Goal: Check status

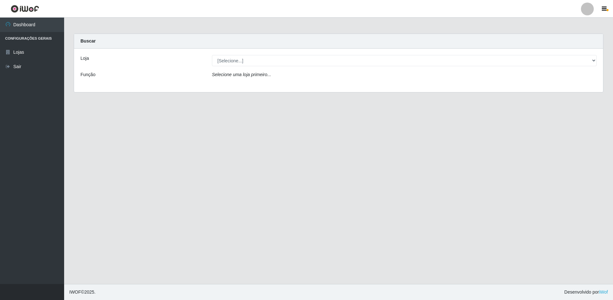
click at [385, 53] on div "Loja [Selecione...] Extrabom - Loja 13 Itapuã Função Selecione uma loja primeir…" at bounding box center [338, 71] width 529 height 44
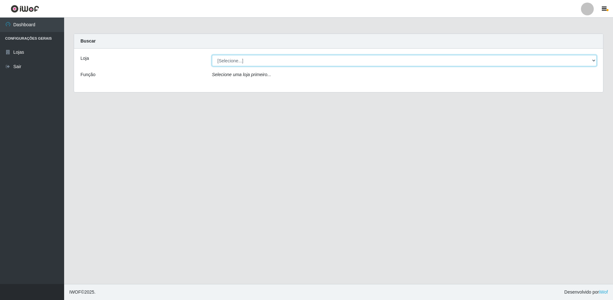
click at [382, 59] on select "[Selecione...] Extrabom - Loja 13 [GEOGRAPHIC_DATA]" at bounding box center [404, 60] width 384 height 11
select select "436"
click at [212, 55] on select "[Selecione...] Extrabom - Loja 13 [GEOGRAPHIC_DATA]" at bounding box center [404, 60] width 384 height 11
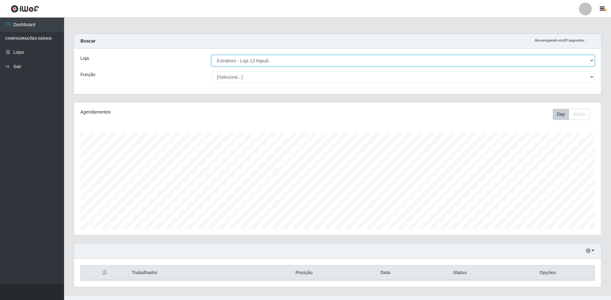
scroll to position [11, 0]
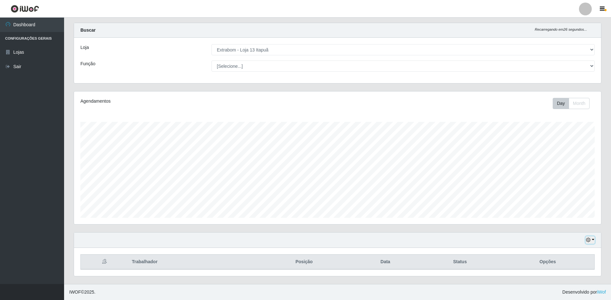
click at [592, 239] on button "button" at bounding box center [590, 240] width 9 height 7
click at [565, 204] on button "3 dias" at bounding box center [569, 202] width 51 height 13
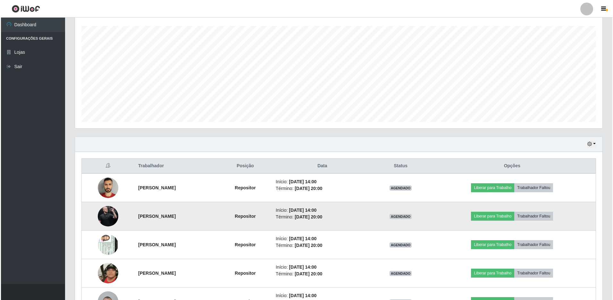
scroll to position [139, 0]
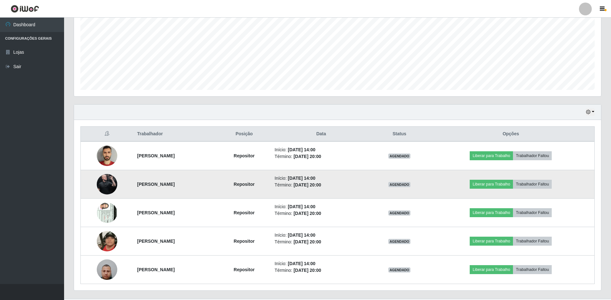
click at [103, 182] on img at bounding box center [107, 184] width 21 height 25
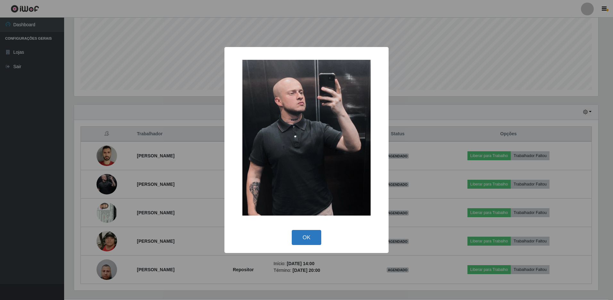
click at [302, 238] on button "OK" at bounding box center [307, 237] width 30 height 15
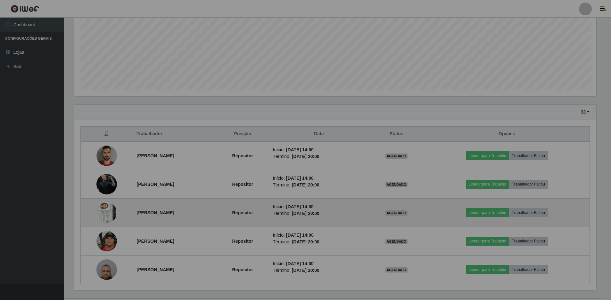
scroll to position [133, 527]
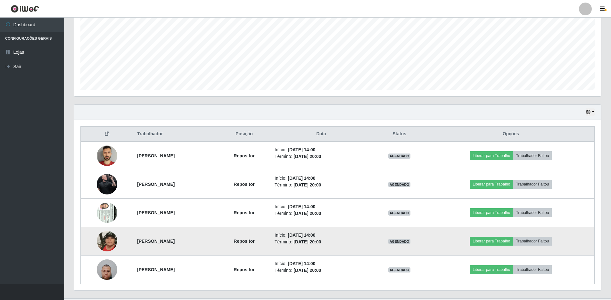
click at [103, 238] on img at bounding box center [107, 241] width 21 height 37
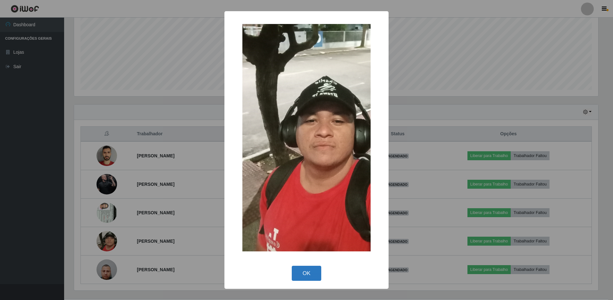
click at [292, 274] on button "OK" at bounding box center [307, 273] width 30 height 15
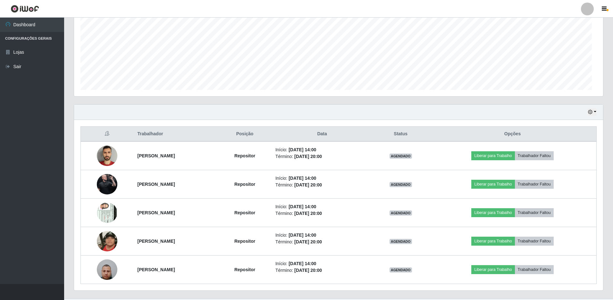
scroll to position [133, 527]
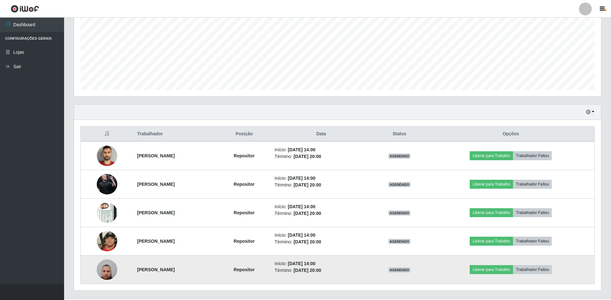
click at [101, 271] on img at bounding box center [107, 269] width 21 height 27
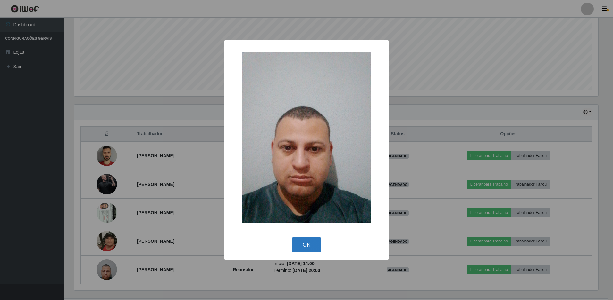
click at [311, 251] on button "OK" at bounding box center [307, 245] width 30 height 15
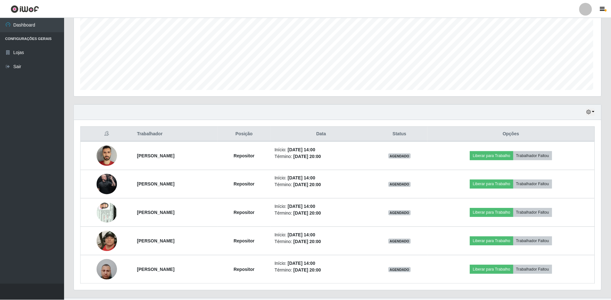
scroll to position [133, 527]
click at [593, 112] on button "button" at bounding box center [590, 112] width 9 height 7
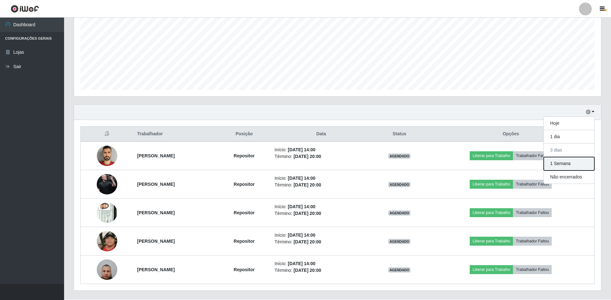
click at [571, 167] on button "1 Semana" at bounding box center [569, 163] width 51 height 13
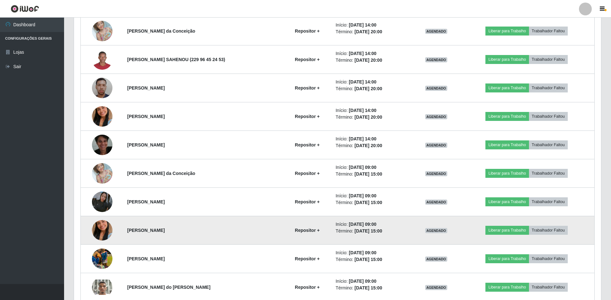
scroll to position [581, 0]
